Goal: Task Accomplishment & Management: Use online tool/utility

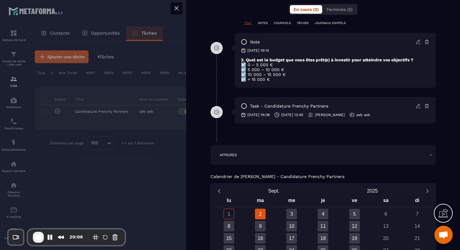
scroll to position [443, 0]
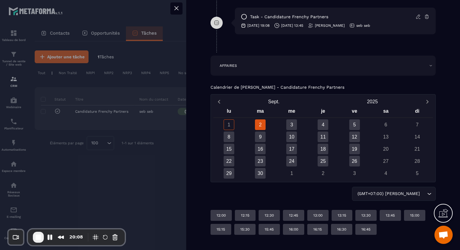
click at [176, 7] on icon at bounding box center [176, 8] width 7 height 7
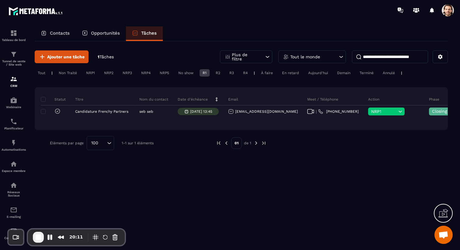
click at [107, 36] on p "Opportunités" at bounding box center [105, 32] width 29 height 5
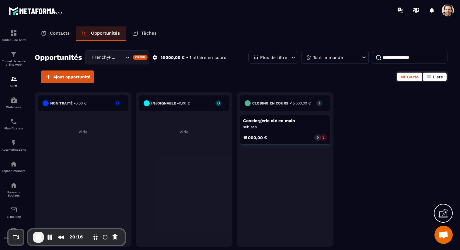
click at [439, 75] on span "Liste" at bounding box center [438, 77] width 10 height 5
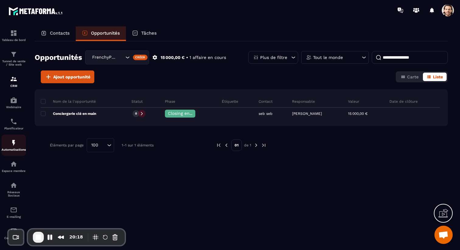
click at [12, 145] on img at bounding box center [13, 142] width 7 height 7
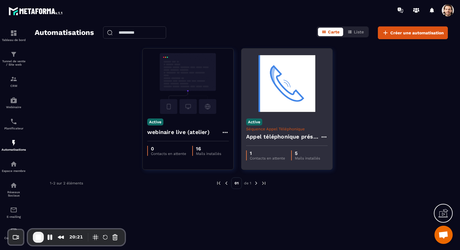
click at [276, 136] on h4 "Appel téléphonique présence" at bounding box center [283, 137] width 74 height 9
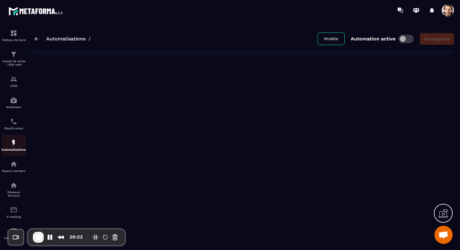
type input "**********"
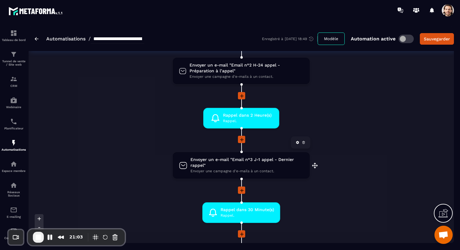
scroll to position [266, 0]
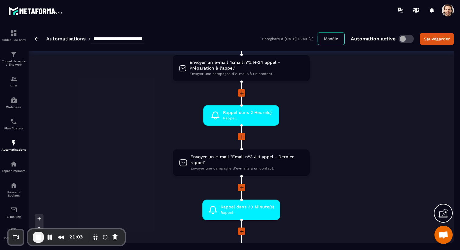
click at [242, 138] on icon at bounding box center [242, 137] width 6 height 6
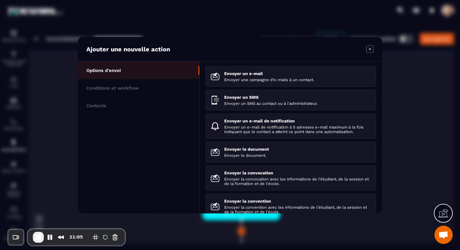
scroll to position [85, 0]
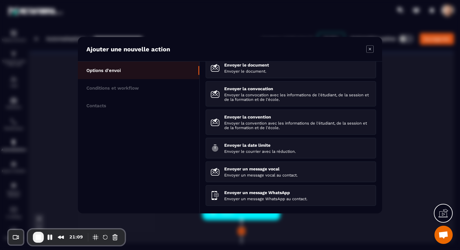
click at [370, 50] on icon "Modal window" at bounding box center [369, 48] width 7 height 7
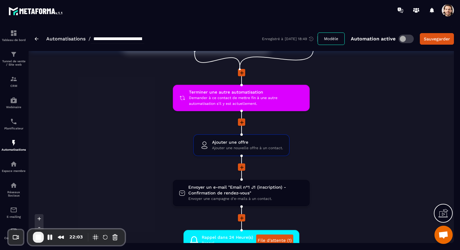
scroll to position [48, 0]
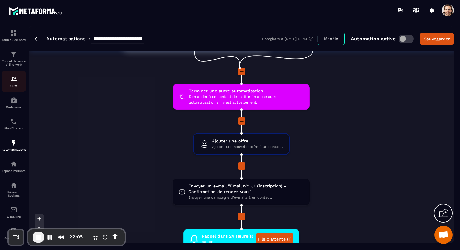
click at [9, 82] on div "CRM" at bounding box center [14, 81] width 24 height 12
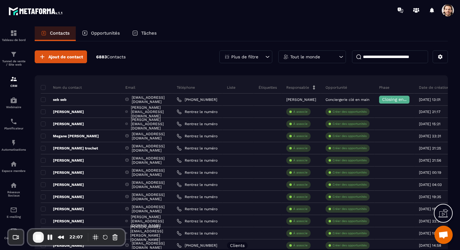
click at [145, 32] on p "Tâches" at bounding box center [149, 32] width 16 height 5
